Goal: Information Seeking & Learning: Learn about a topic

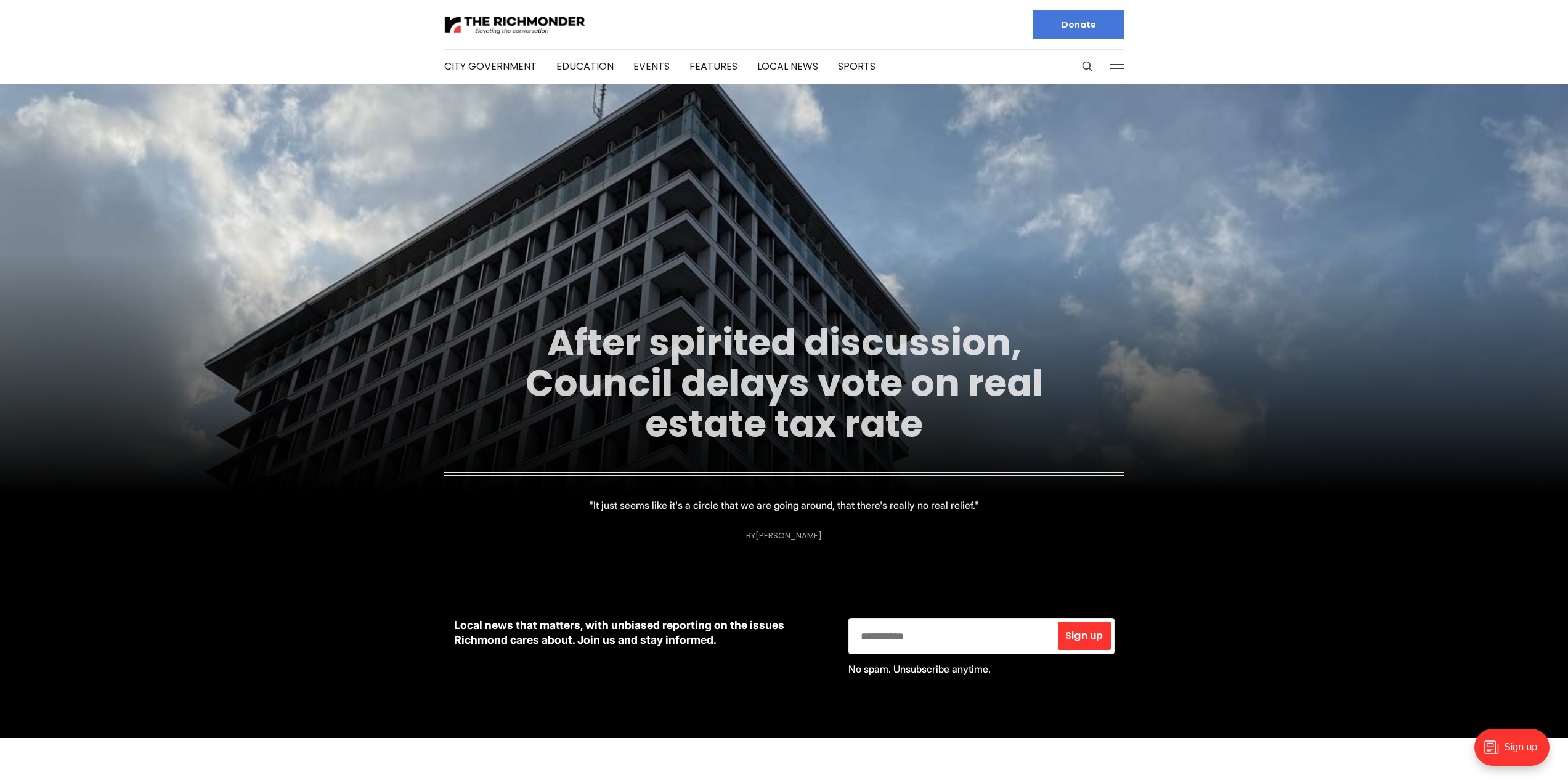
click at [713, 411] on link "After spirited discussion, Council delays vote on real estate tax rate" at bounding box center [784, 383] width 517 height 133
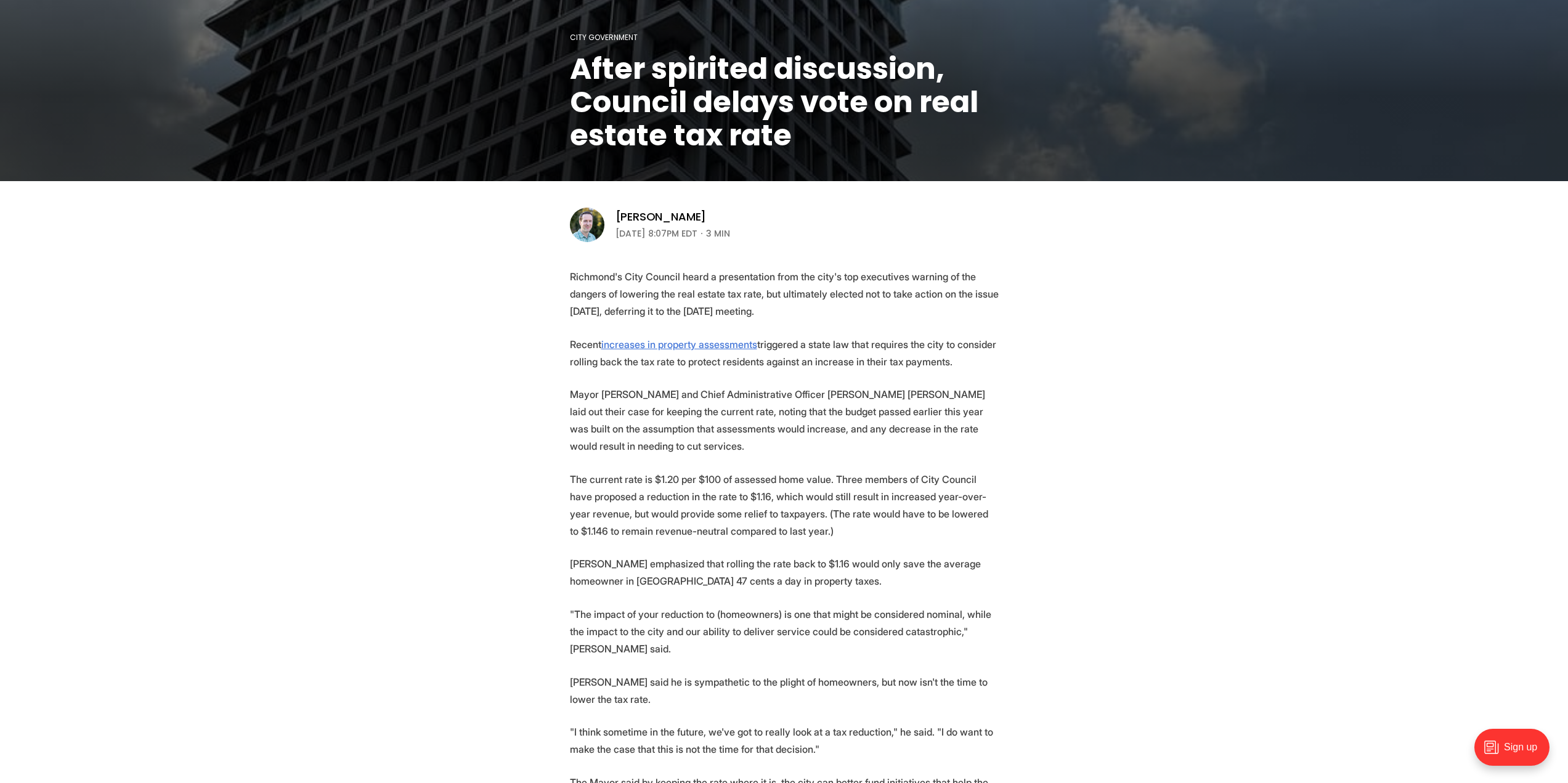
scroll to position [246, 0]
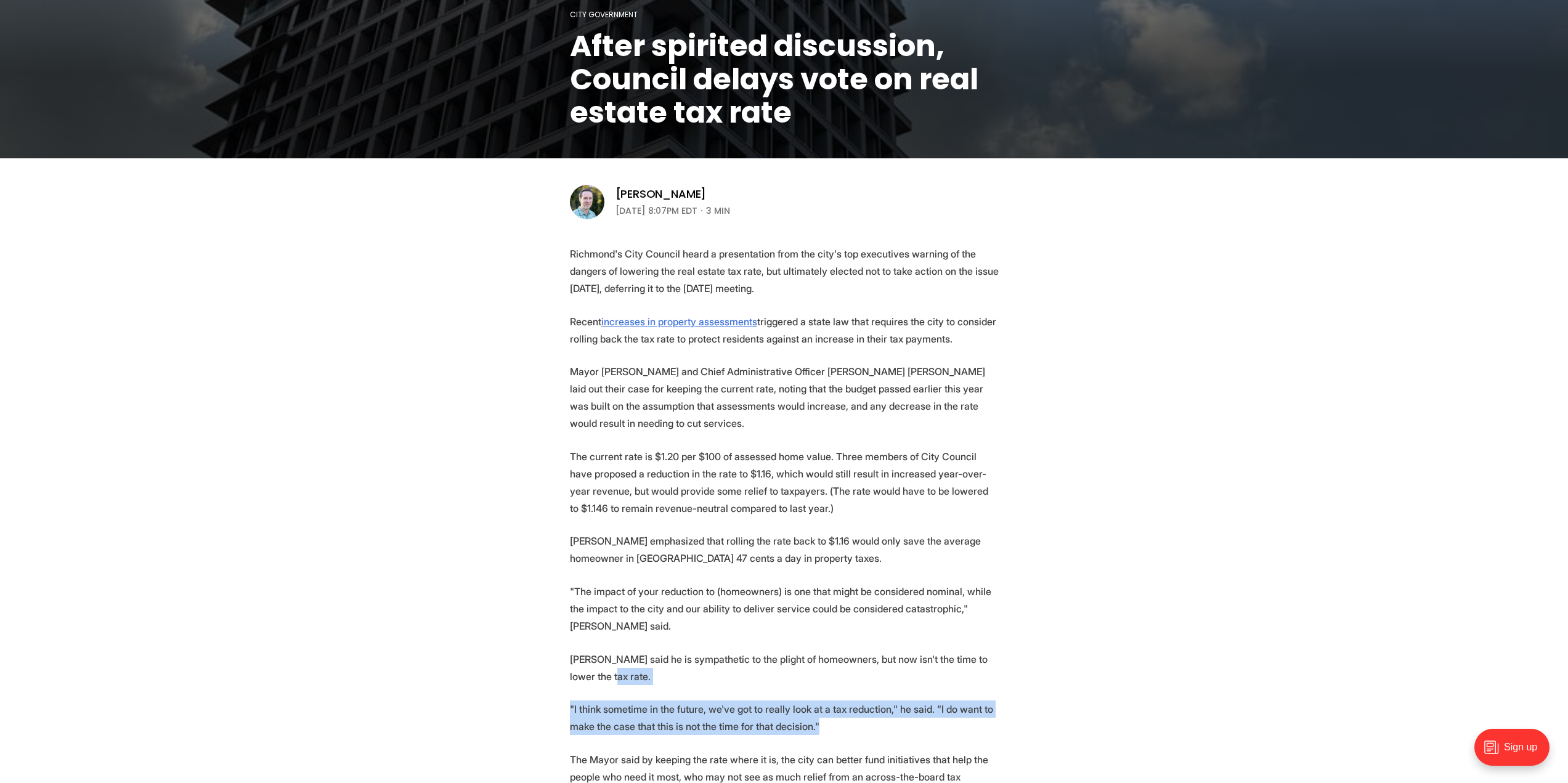
drag, startPoint x: 824, startPoint y: 691, endPoint x: 810, endPoint y: 648, distance: 45.2
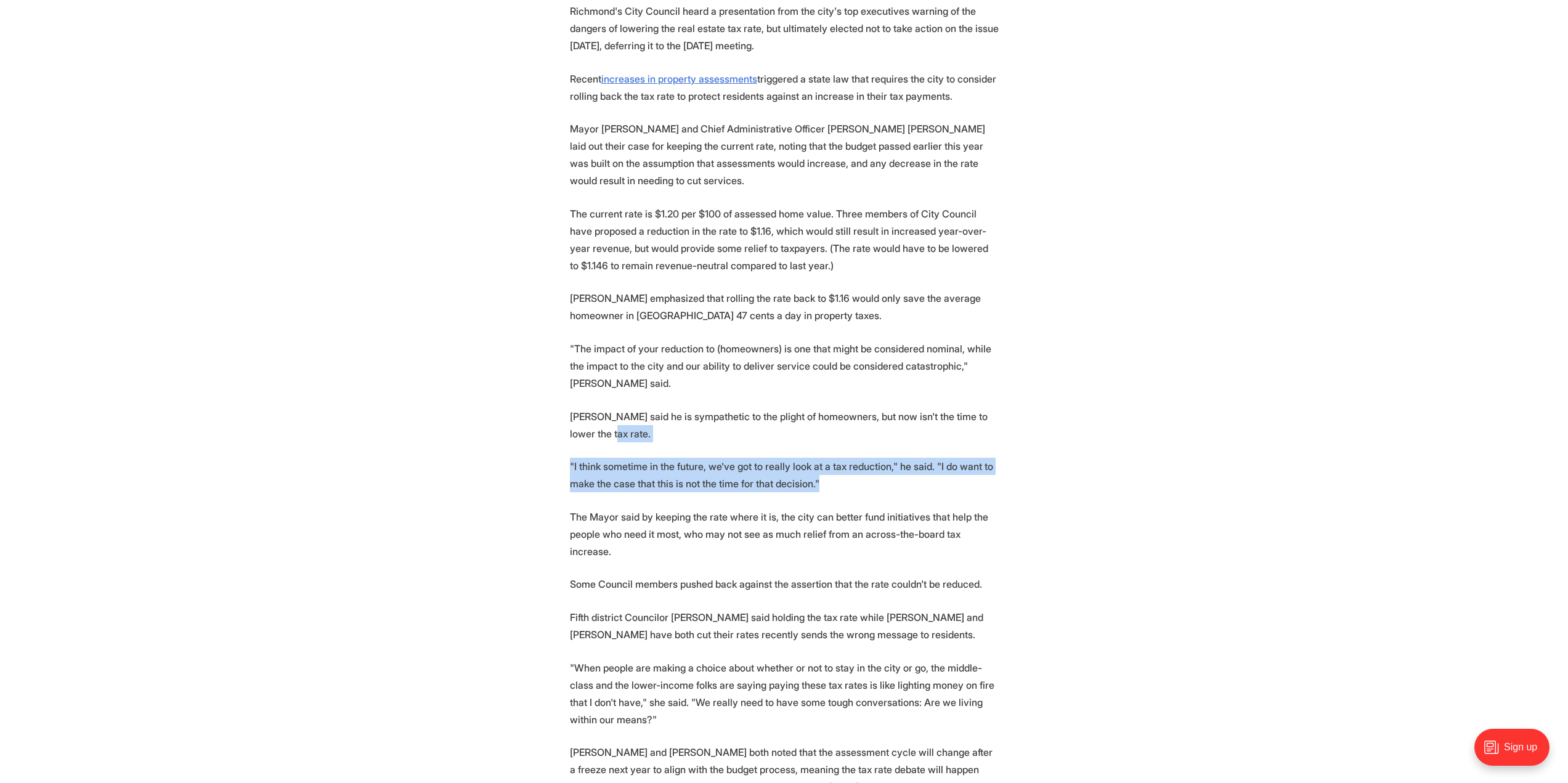
scroll to position [493, 0]
